Goal: Information Seeking & Learning: Find contact information

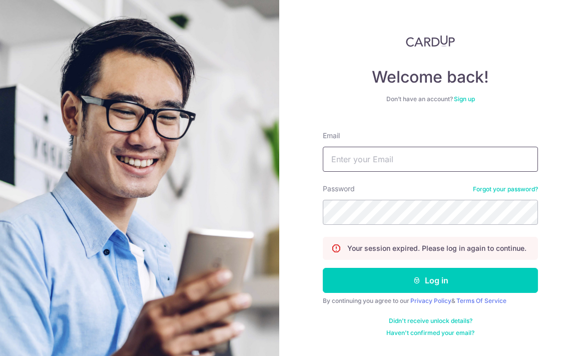
type input "[EMAIL_ADDRESS][DOMAIN_NAME]"
click at [431, 280] on button "Log in" at bounding box center [430, 280] width 215 height 25
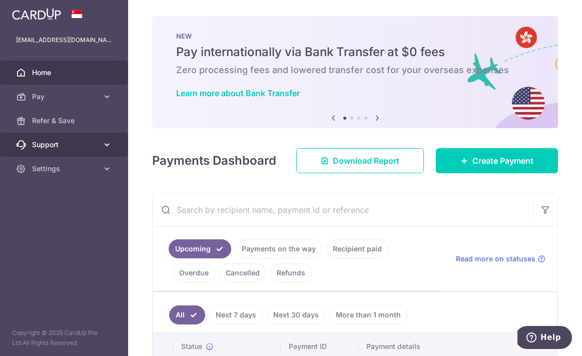
click at [45, 145] on span "Support" at bounding box center [65, 145] width 66 height 10
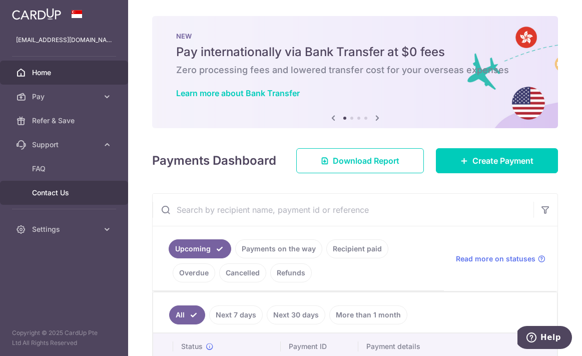
click at [43, 192] on span "Contact Us" at bounding box center [65, 193] width 66 height 10
